Goal: Transaction & Acquisition: Purchase product/service

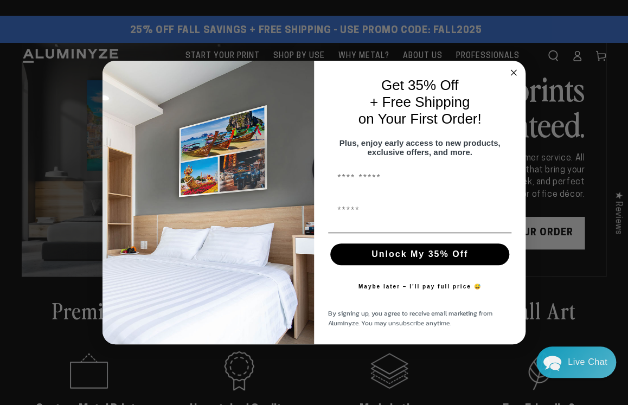
click at [514, 66] on circle "Close dialog" at bounding box center [514, 72] width 12 height 12
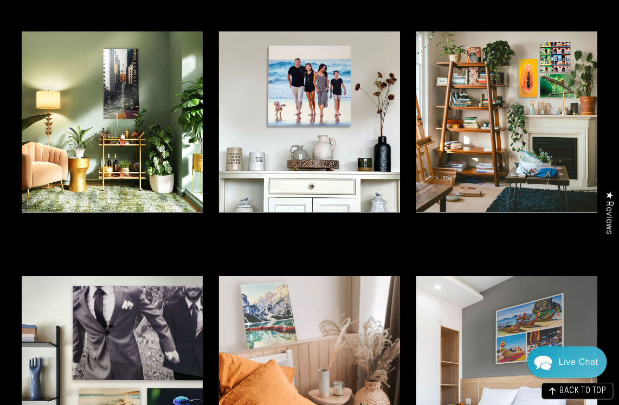
scroll to position [2495, 0]
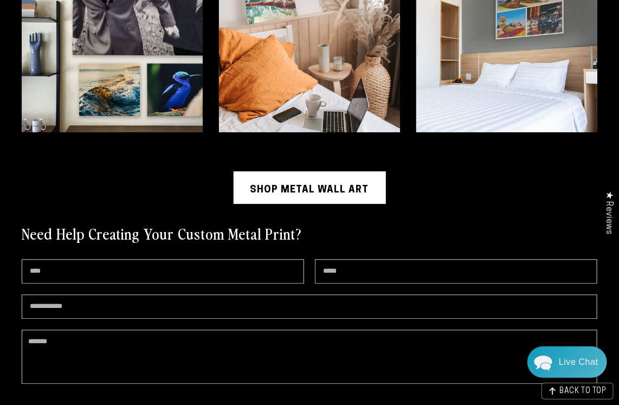
click at [356, 171] on link "Shop Metal Wall Art" at bounding box center [310, 187] width 152 height 33
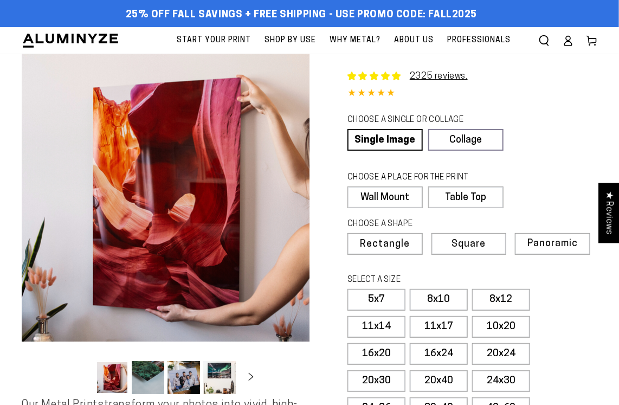
select select "**********"
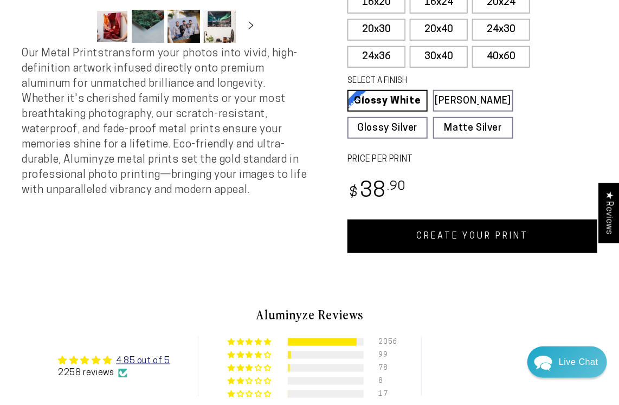
scroll to position [434, 0]
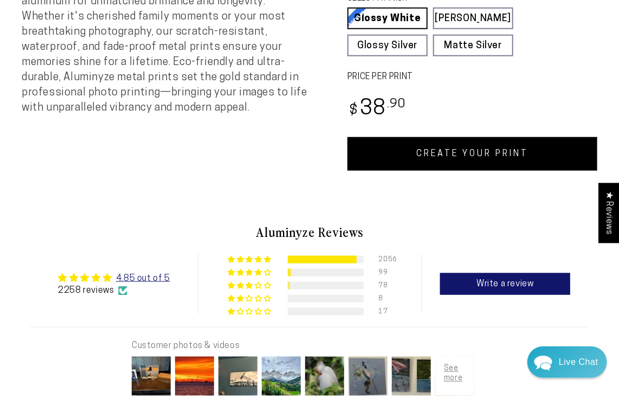
click at [452, 145] on link "CREATE YOUR PRINT" at bounding box center [473, 154] width 250 height 34
